Goal: Task Accomplishment & Management: Manage account settings

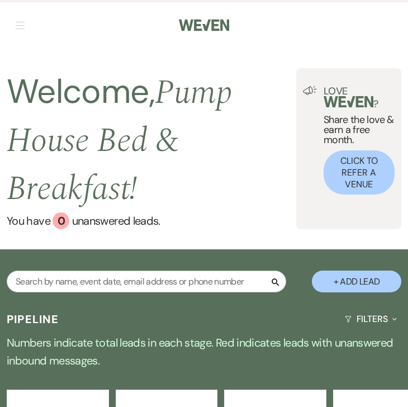
select select "7"
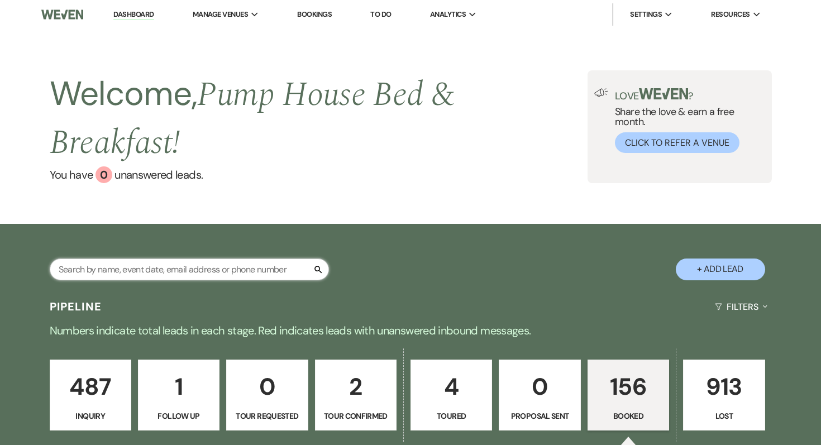
click at [165, 269] on input "text" at bounding box center [189, 270] width 279 height 22
type input "[PERSON_NAME]"
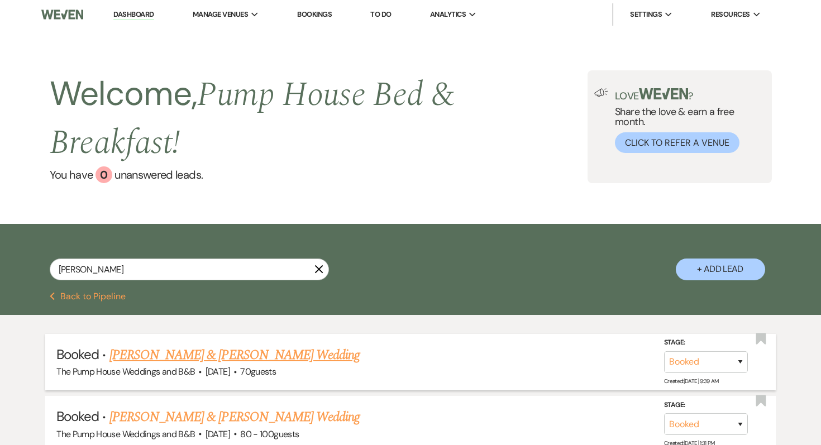
click at [159, 364] on link "[PERSON_NAME] & [PERSON_NAME] Wedding" at bounding box center [234, 355] width 250 height 20
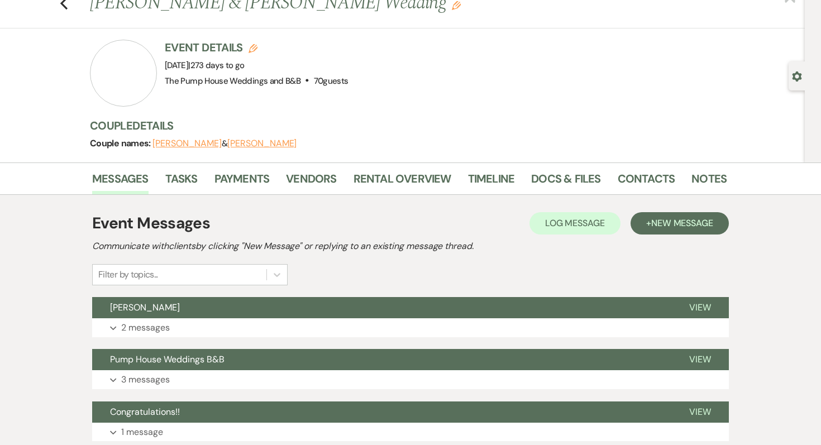
scroll to position [51, 0]
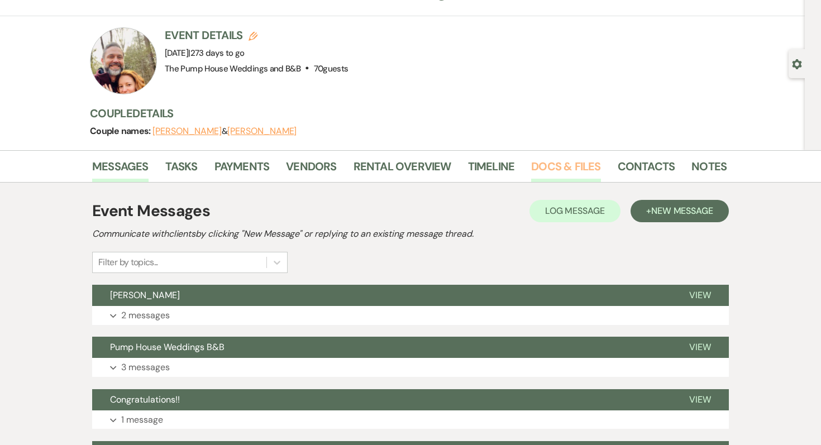
click at [407, 162] on link "Docs & Files" at bounding box center [565, 169] width 69 height 25
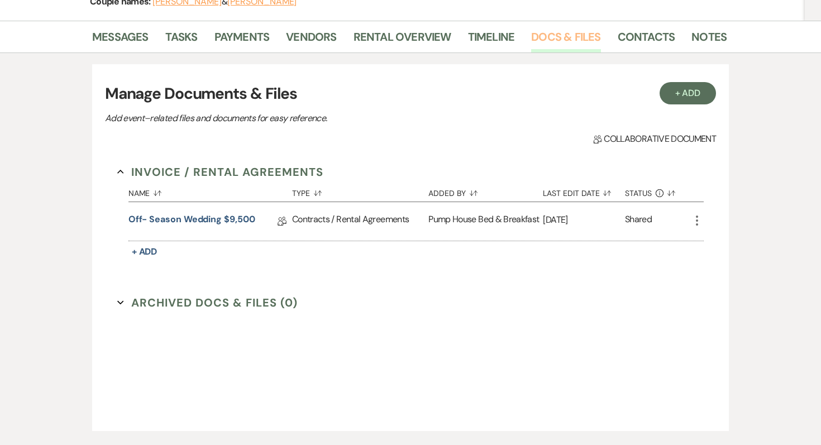
scroll to position [181, 0]
click at [190, 216] on link "Off- Season Wedding $9,500" at bounding box center [191, 220] width 127 height 17
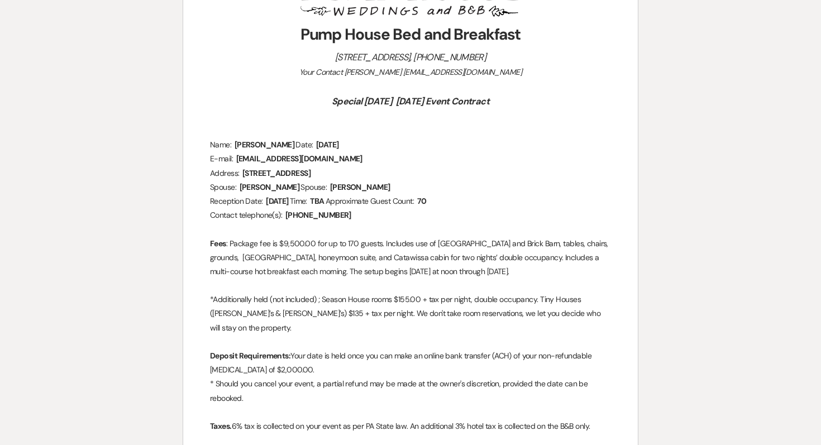
scroll to position [278, 0]
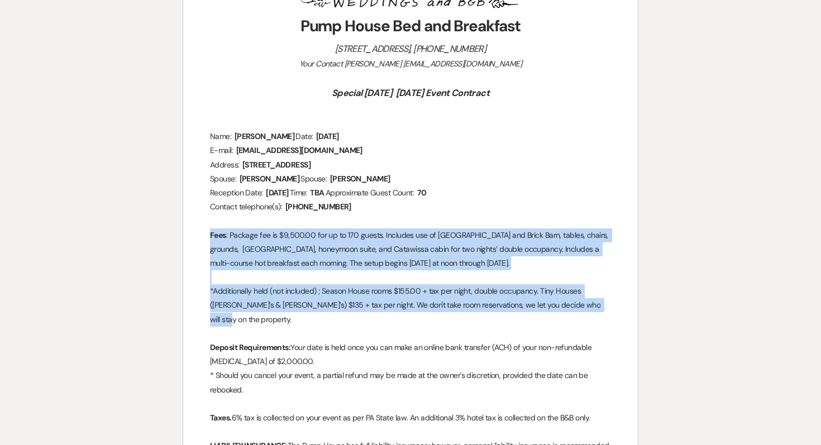
drag, startPoint x: 206, startPoint y: 248, endPoint x: 591, endPoint y: 325, distance: 392.3
copy div "Fees : Package fee is $9,500.00 for up to 170 guests. Includes use of [GEOGRAPH…"
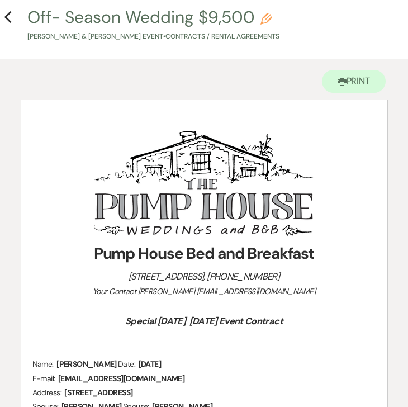
scroll to position [0, 0]
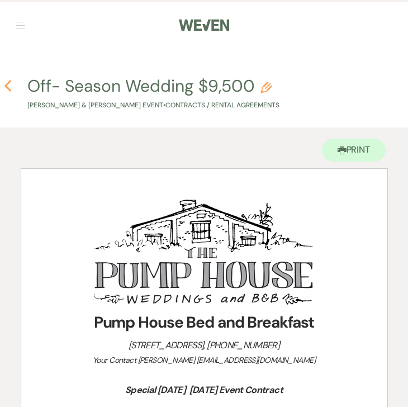
click at [11, 87] on icon "Previous" at bounding box center [8, 85] width 8 height 13
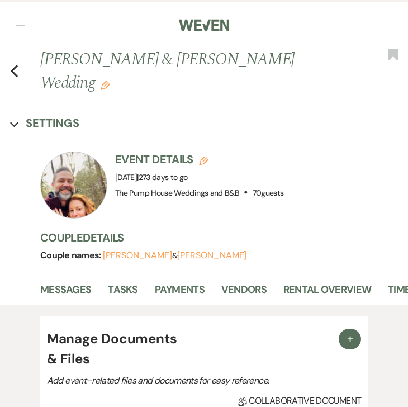
scroll to position [181, 0]
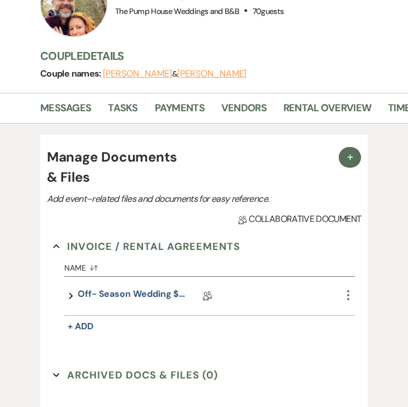
click at [144, 147] on h4 "Manage Documents & Files" at bounding box center [117, 167] width 140 height 40
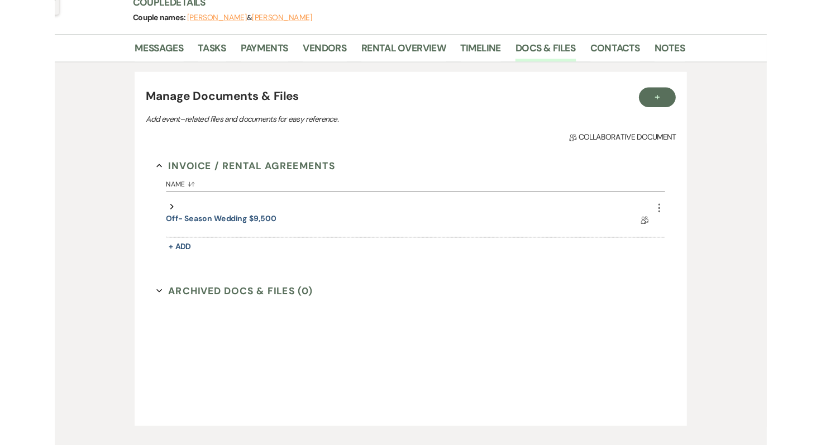
scroll to position [152, 0]
